Goal: Task Accomplishment & Management: Manage account settings

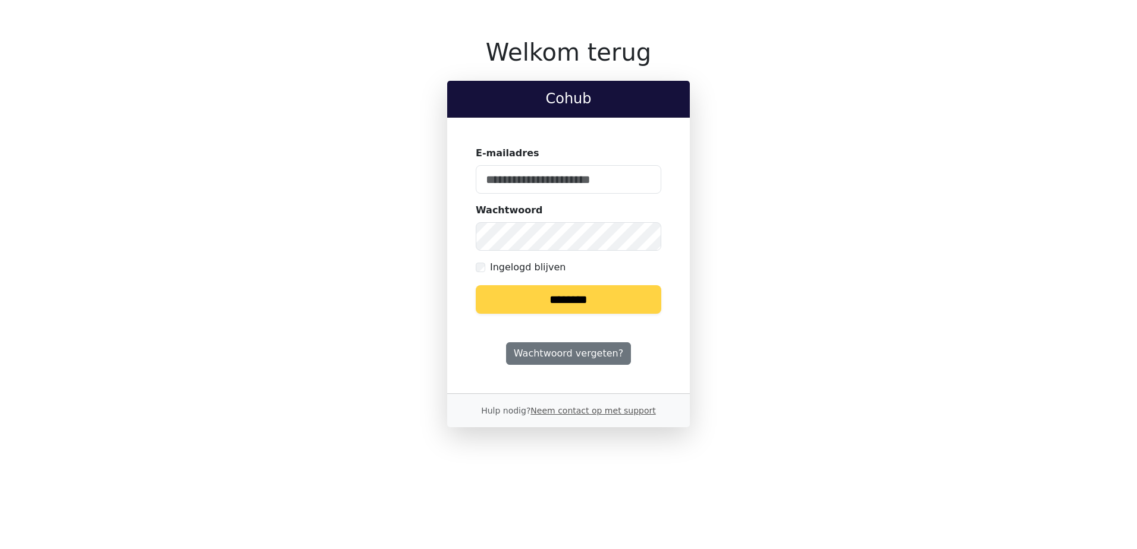
type input "**********"
click at [584, 295] on input "********" at bounding box center [568, 299] width 185 height 29
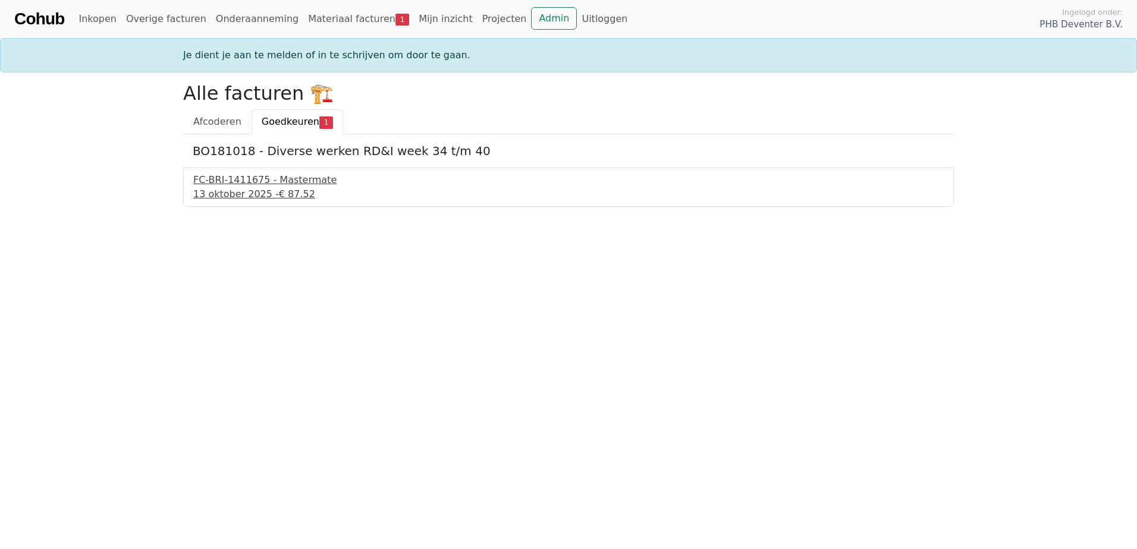
click at [294, 182] on div "FC-BRI-1411675 - Mastermate" at bounding box center [568, 180] width 750 height 14
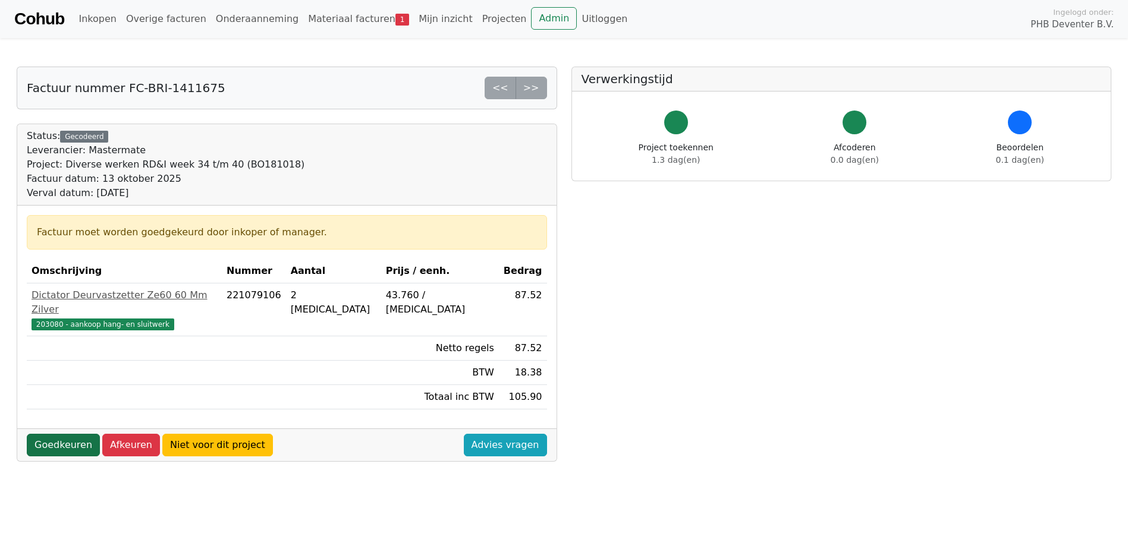
click at [67, 434] on link "Goedkeuren" at bounding box center [63, 445] width 73 height 23
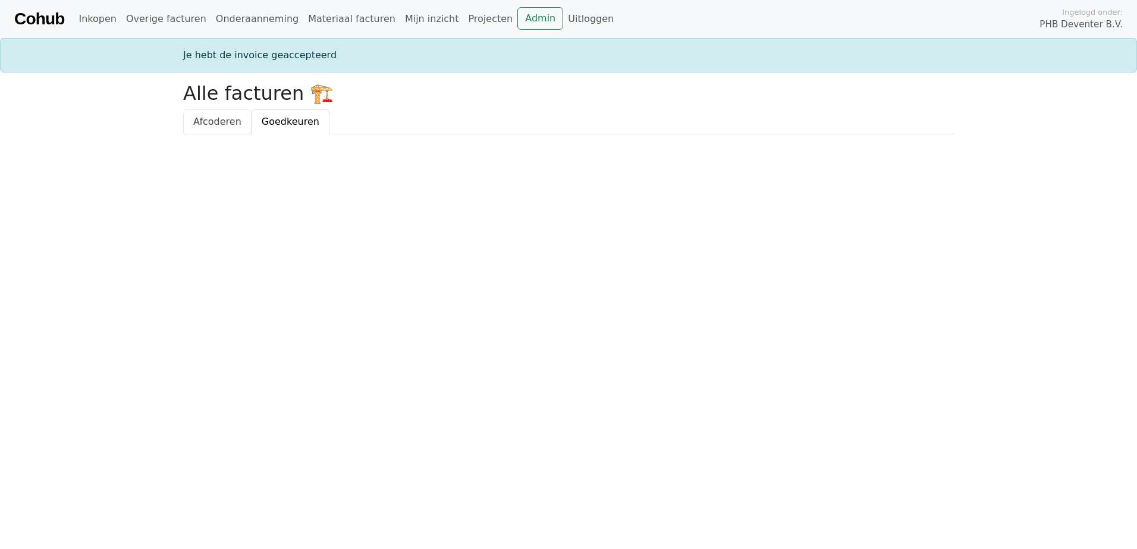
click at [221, 125] on span "Afcoderen" at bounding box center [217, 121] width 48 height 11
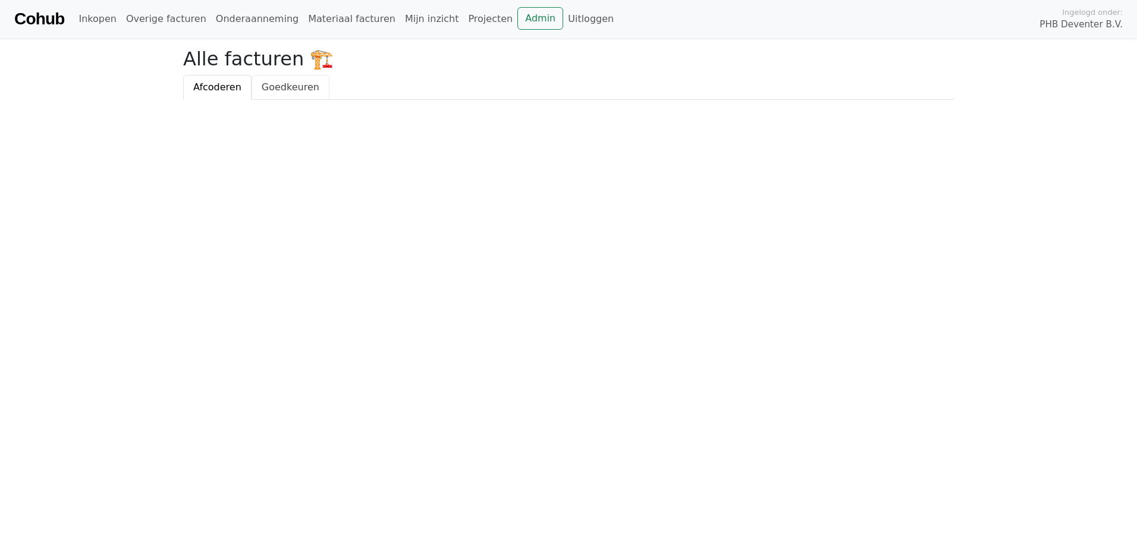
click at [297, 90] on span "Goedkeuren" at bounding box center [291, 86] width 58 height 11
click at [55, 21] on link "Cohub" at bounding box center [39, 19] width 50 height 29
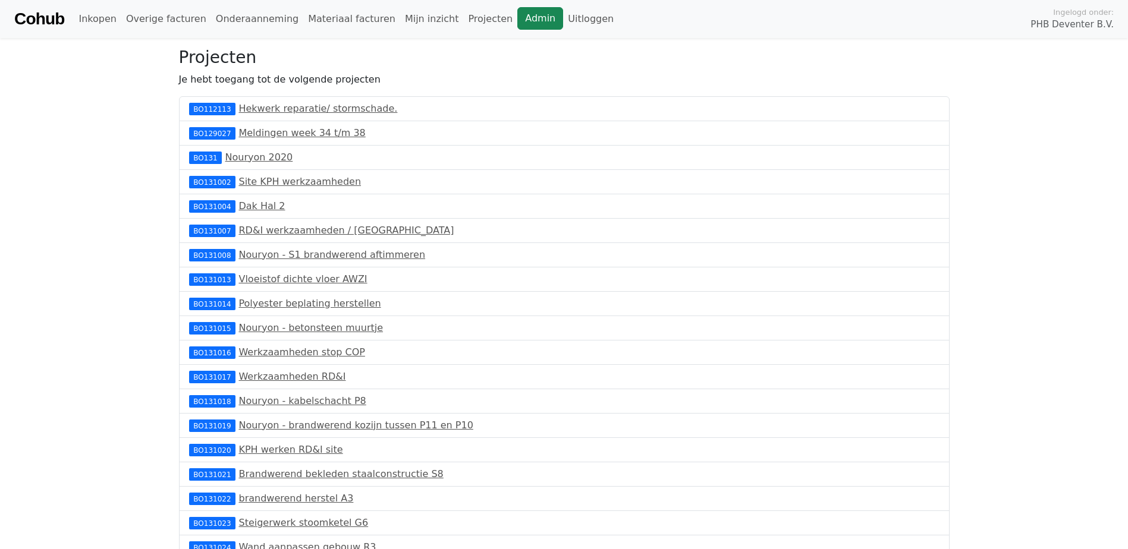
click at [517, 22] on link "Admin" at bounding box center [540, 18] width 46 height 23
click at [463, 21] on link "Projecten" at bounding box center [490, 19] width 54 height 24
click at [402, 20] on link "Mijn inzicht" at bounding box center [432, 19] width 64 height 24
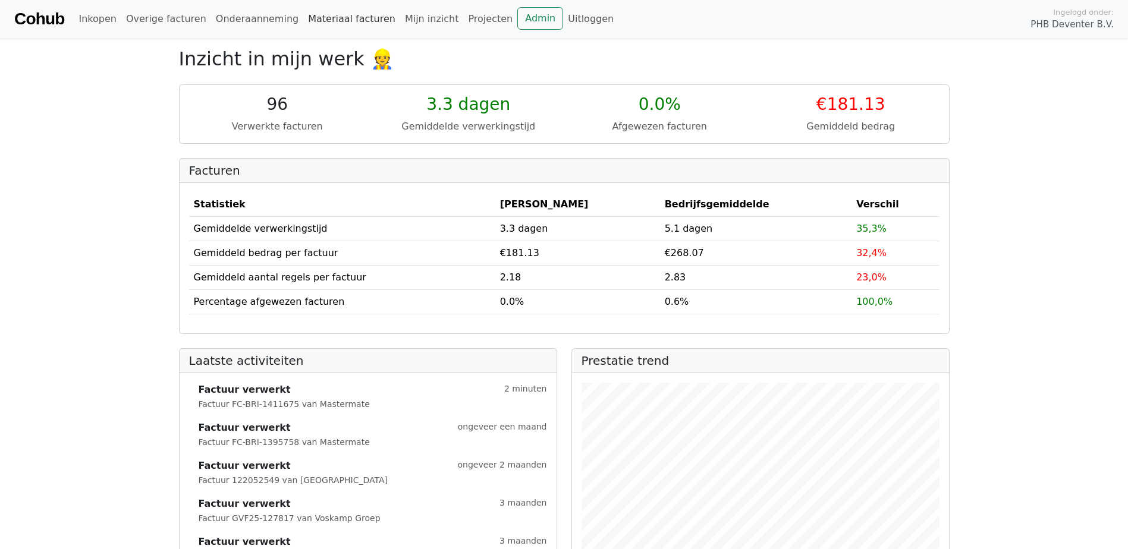
click at [342, 22] on link "Materiaal facturen" at bounding box center [351, 19] width 97 height 24
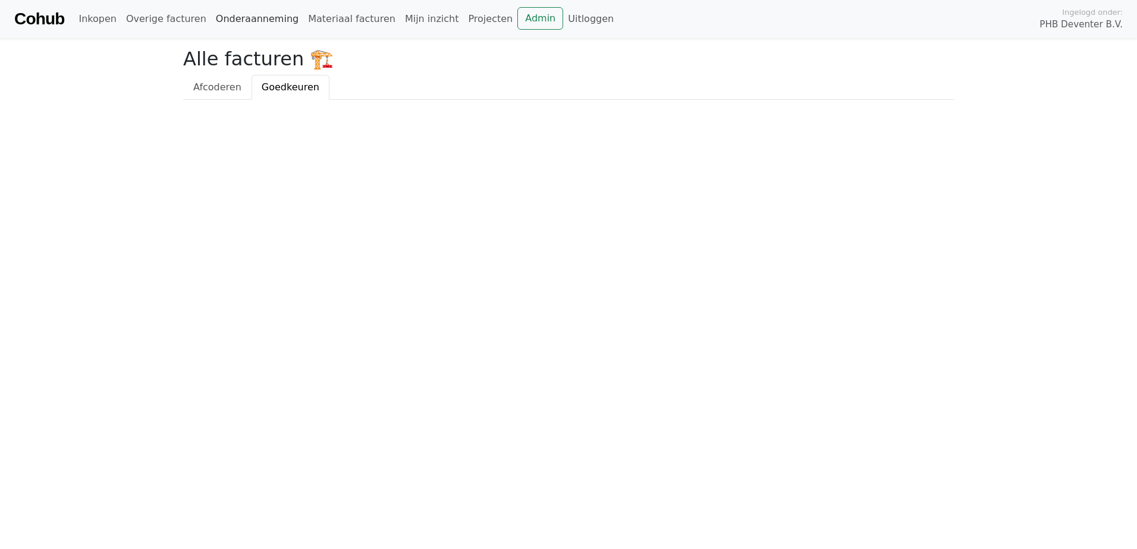
click at [247, 17] on link "Onderaanneming" at bounding box center [257, 19] width 92 height 24
click at [169, 19] on link "Overige facturen" at bounding box center [166, 19] width 90 height 24
click at [86, 20] on link "Inkopen" at bounding box center [97, 19] width 47 height 24
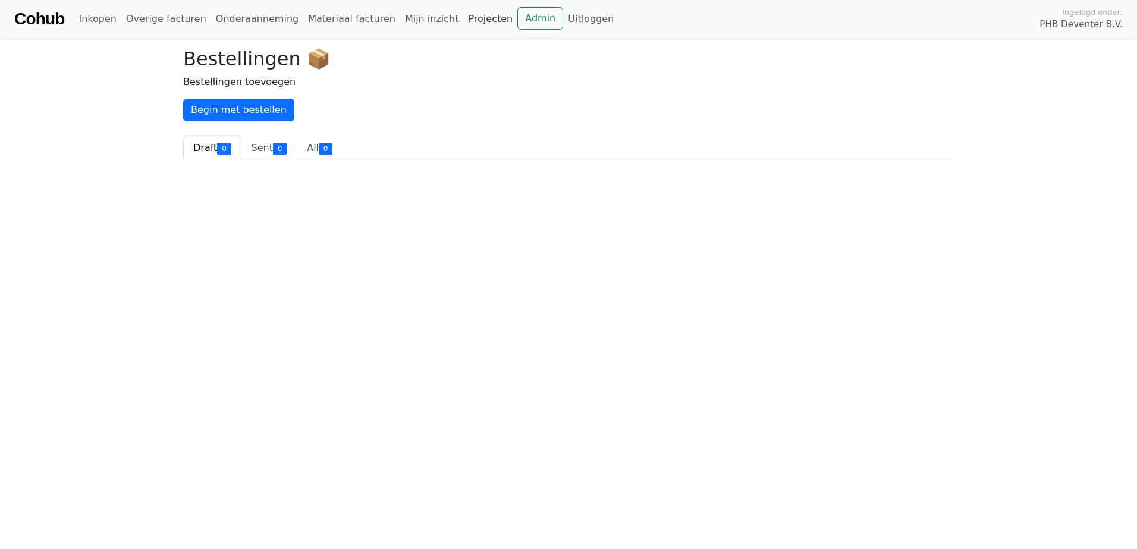
click at [463, 23] on link "Projecten" at bounding box center [490, 19] width 54 height 24
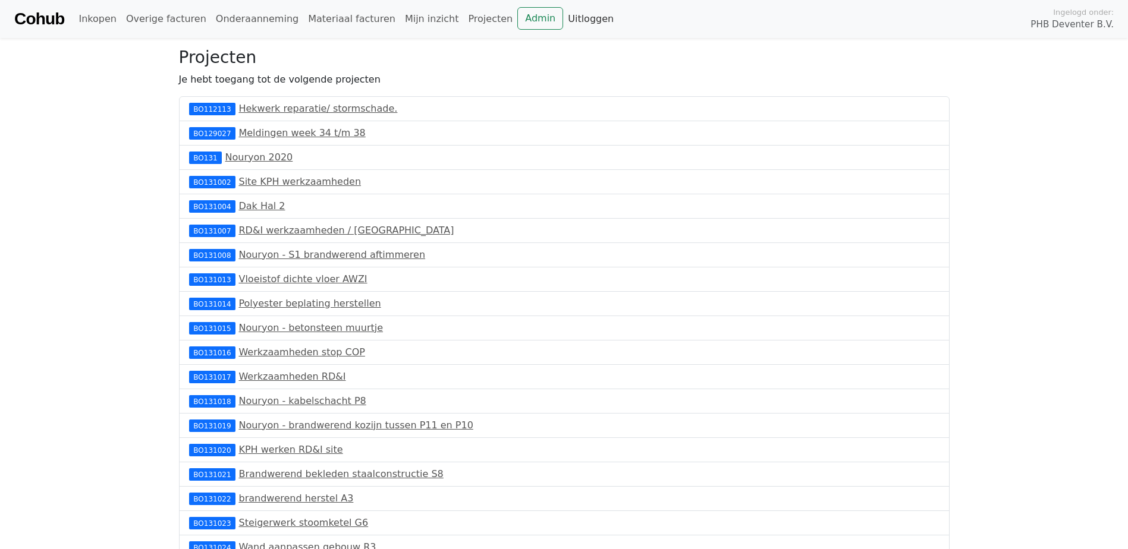
click at [563, 20] on link "Uitloggen" at bounding box center [590, 19] width 55 height 24
